Goal: Communication & Community: Answer question/provide support

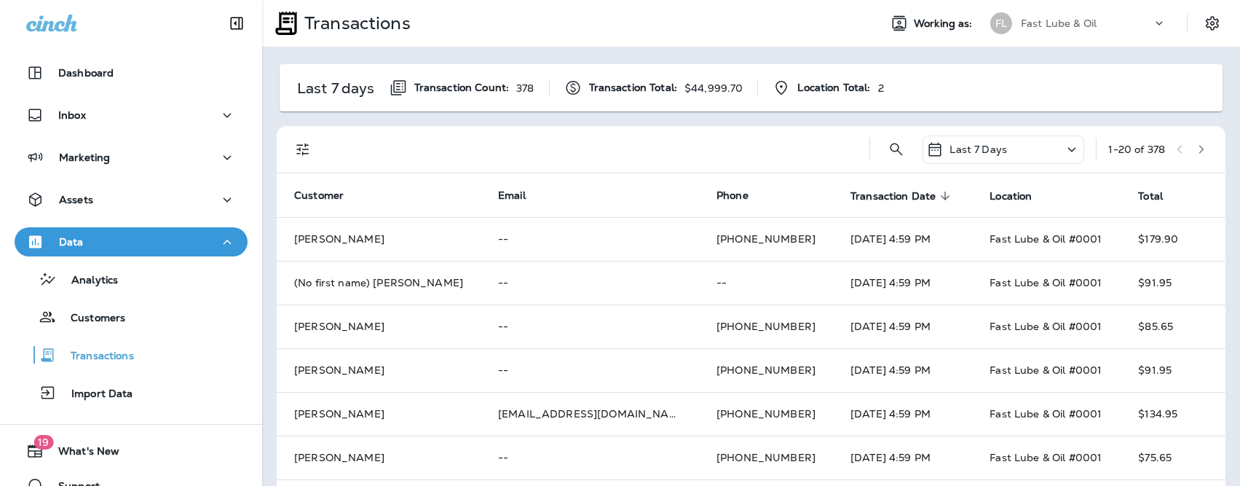
scroll to position [308, 0]
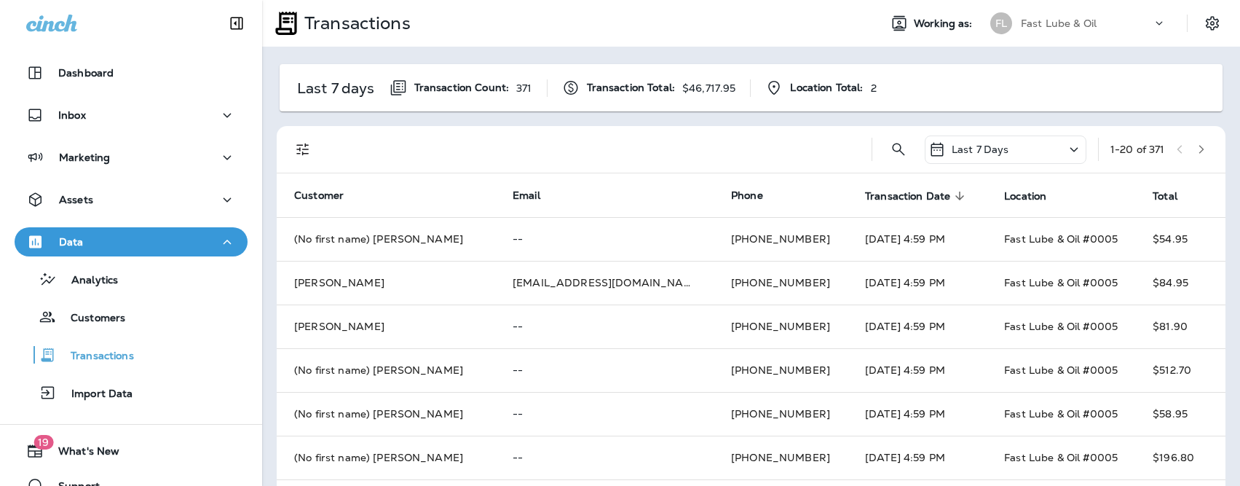
scroll to position [1, 0]
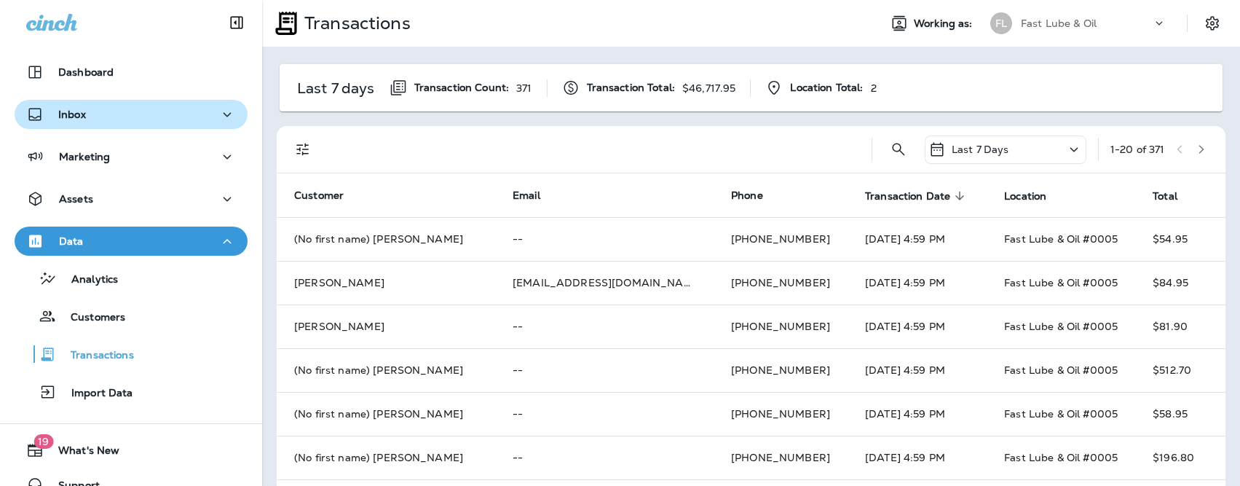
click at [110, 110] on div "Inbox" at bounding box center [131, 115] width 210 height 18
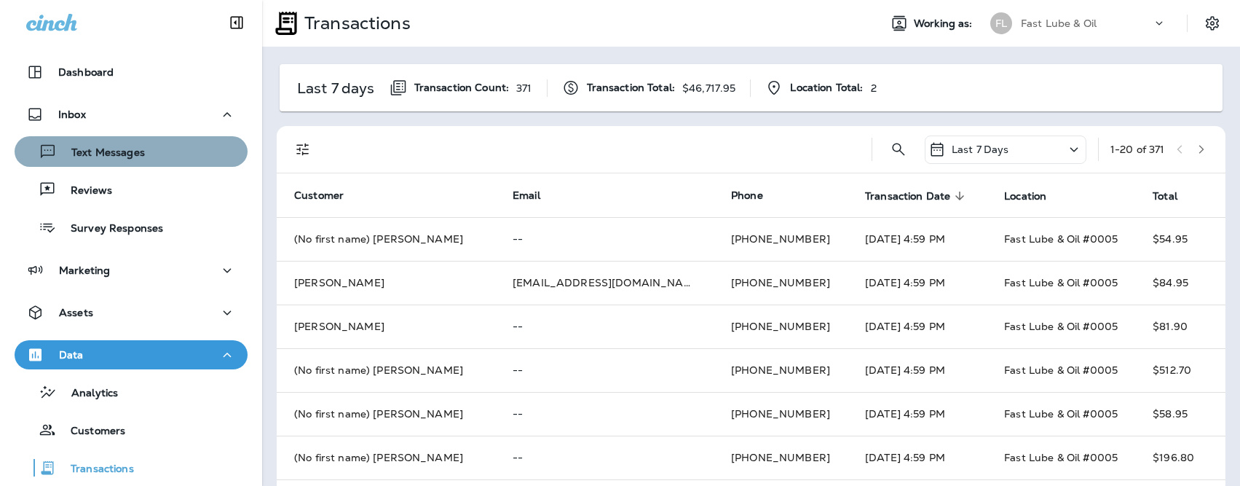
click at [113, 157] on p "Text Messages" at bounding box center [101, 153] width 88 height 14
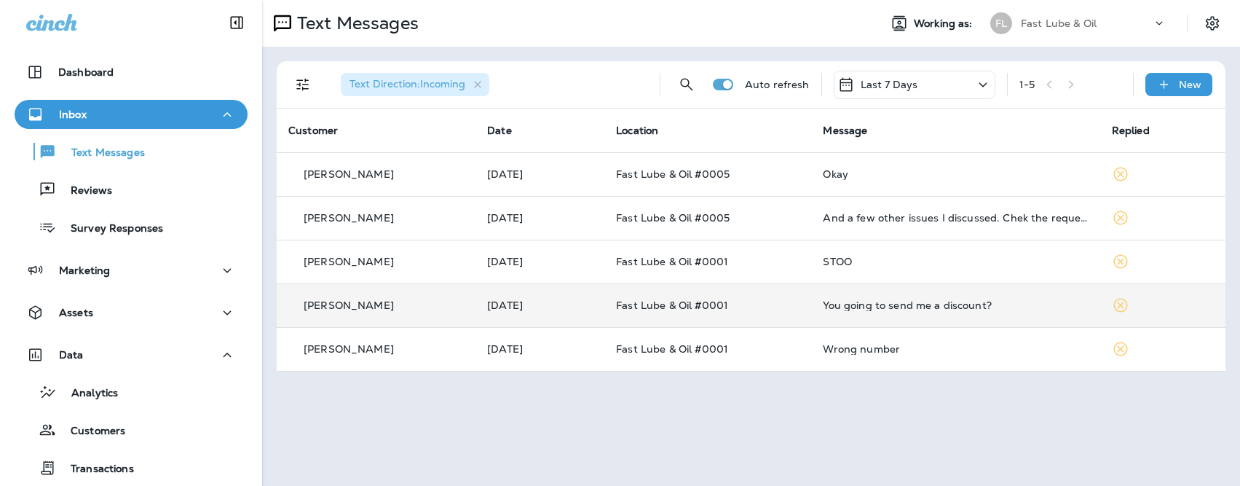
click at [707, 314] on td "Fast Lube & Oil #0001" at bounding box center [707, 305] width 207 height 44
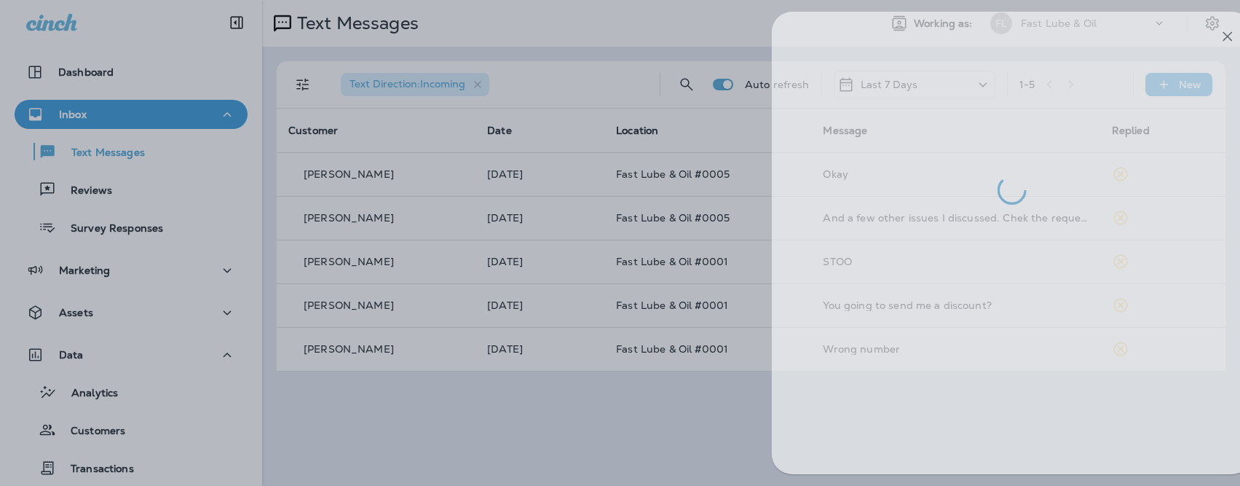
click at [657, 381] on div at bounding box center [651, 243] width 1240 height 486
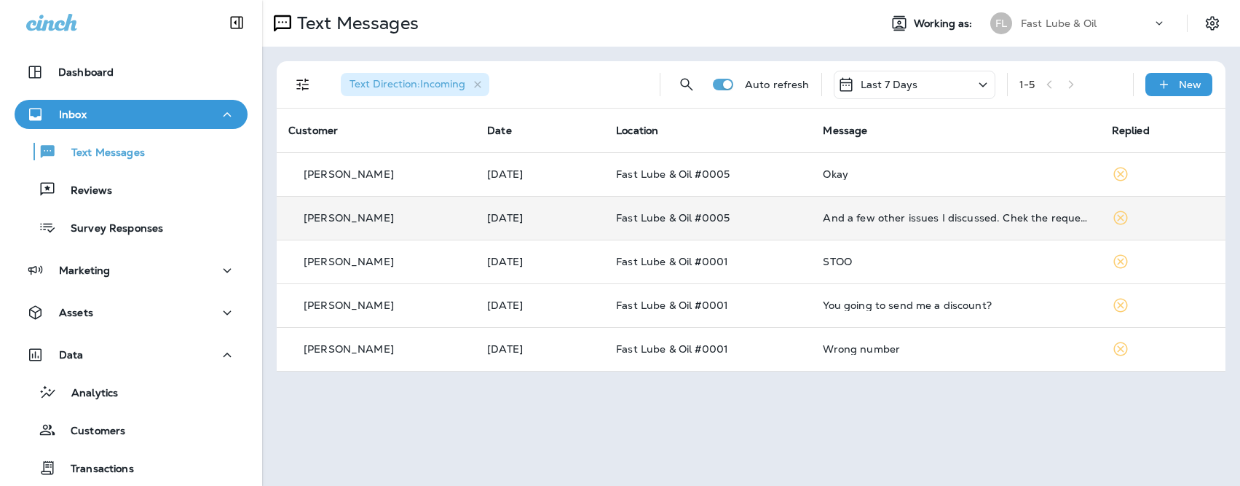
click at [724, 224] on td "Fast Lube & Oil #0005" at bounding box center [707, 218] width 207 height 44
